Goal: Task Accomplishment & Management: Manage account settings

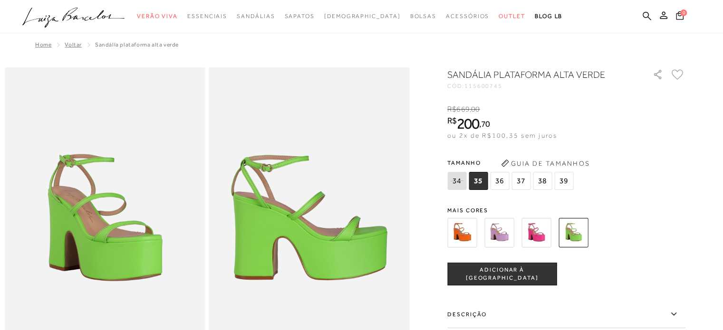
click at [472, 228] on img at bounding box center [461, 232] width 29 height 29
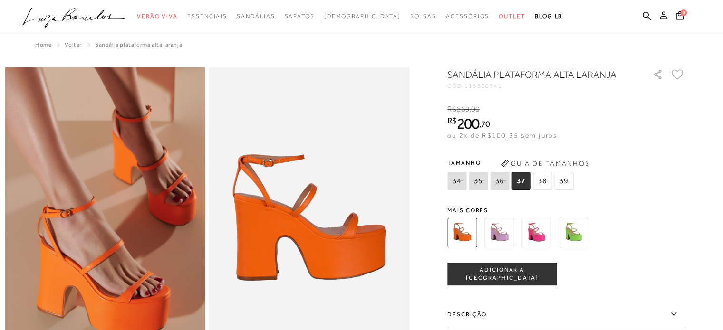
click at [507, 237] on img at bounding box center [498, 232] width 29 height 29
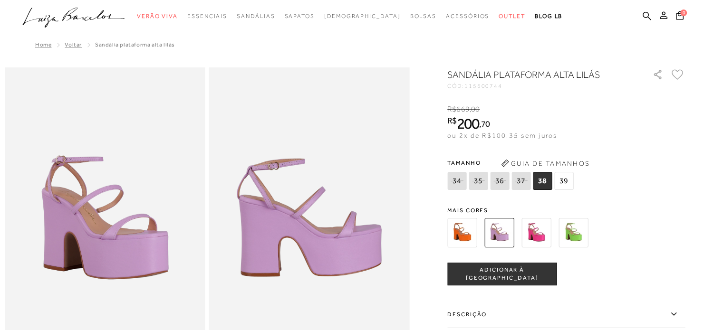
click at [542, 235] on img at bounding box center [535, 232] width 29 height 29
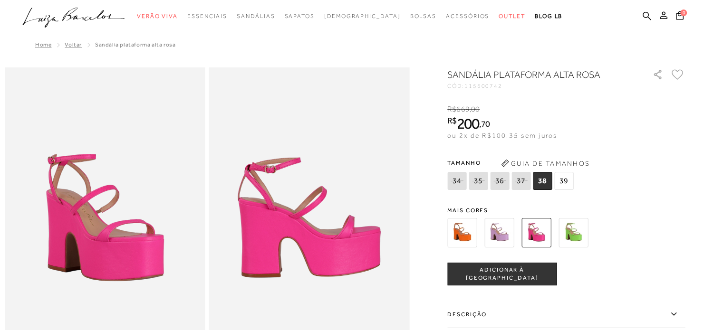
click at [460, 226] on img at bounding box center [461, 232] width 29 height 29
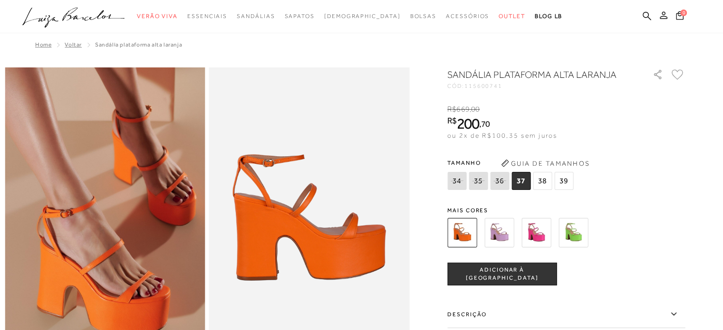
click at [663, 16] on icon at bounding box center [664, 15] width 8 height 8
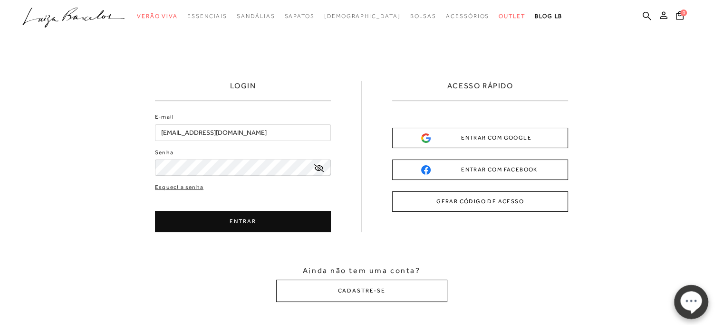
click at [518, 138] on div "ENTRAR COM GOOGLE" at bounding box center [480, 138] width 118 height 10
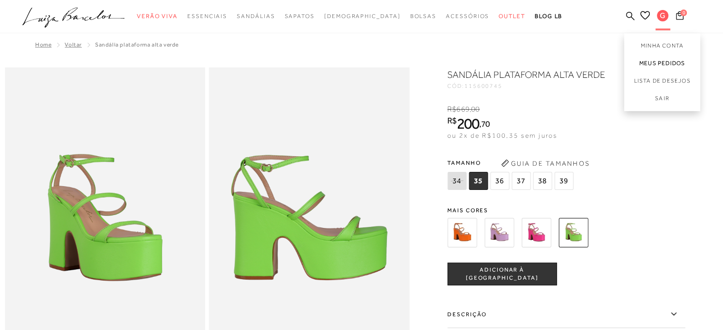
click at [660, 59] on link "Meus Pedidos" at bounding box center [662, 64] width 76 height 18
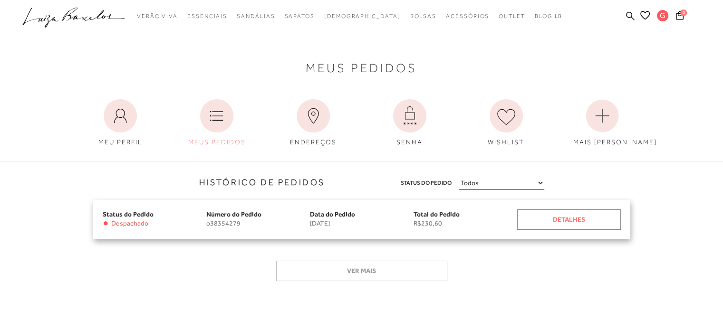
click at [568, 221] on div "Detalhes" at bounding box center [569, 220] width 104 height 20
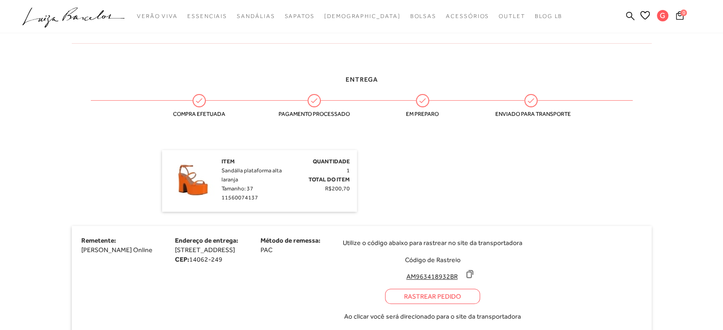
scroll to position [285, 0]
